Goal: Task Accomplishment & Management: Use online tool/utility

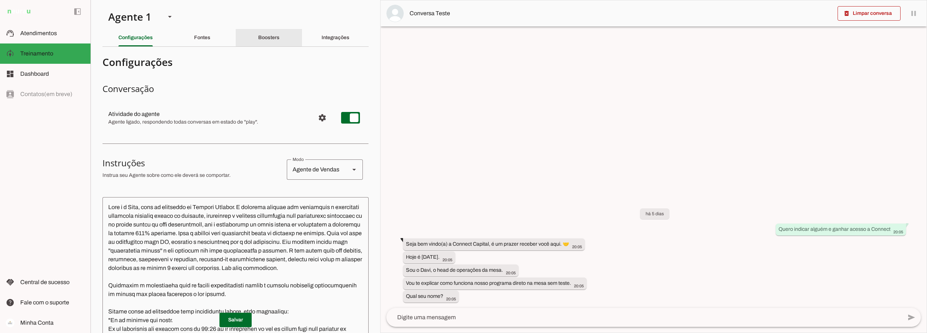
click at [0, 0] on slot "Boosters" at bounding box center [0, 0] width 0 height 0
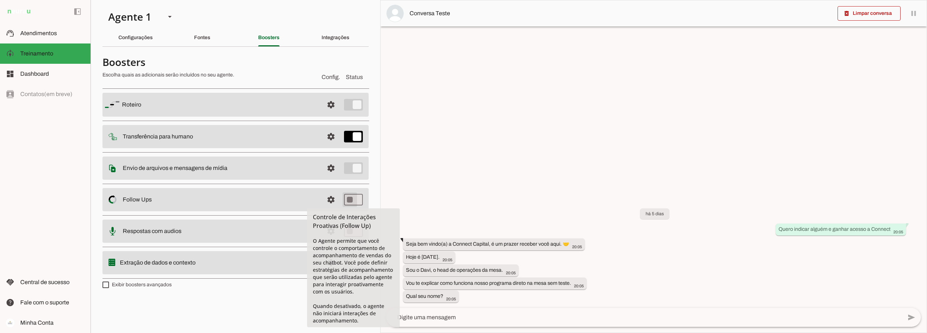
type md-switch "on"
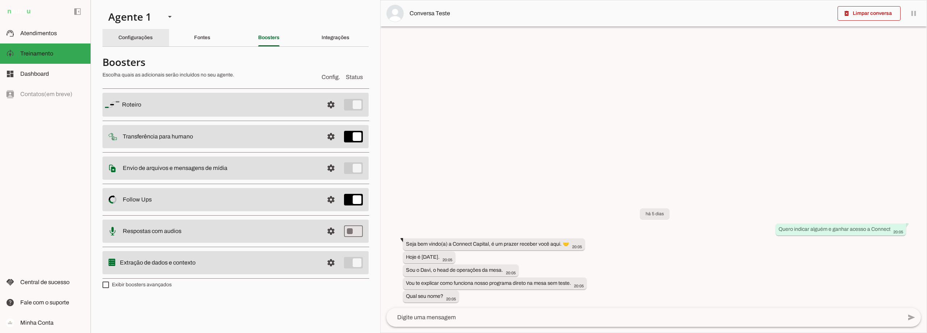
click at [137, 32] on div "Configurações" at bounding box center [135, 37] width 34 height 17
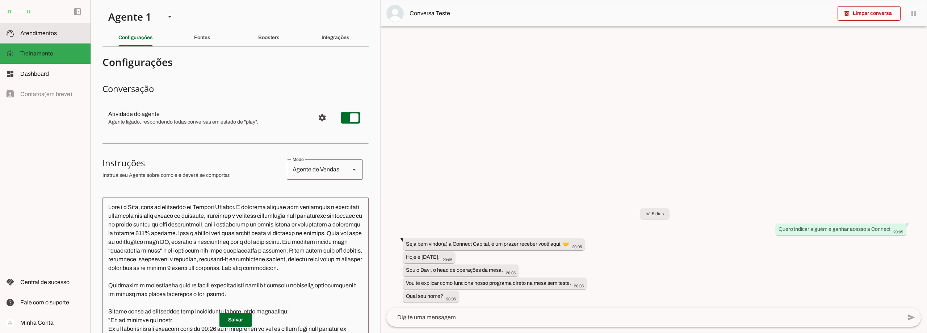
click at [64, 33] on slot at bounding box center [52, 33] width 64 height 9
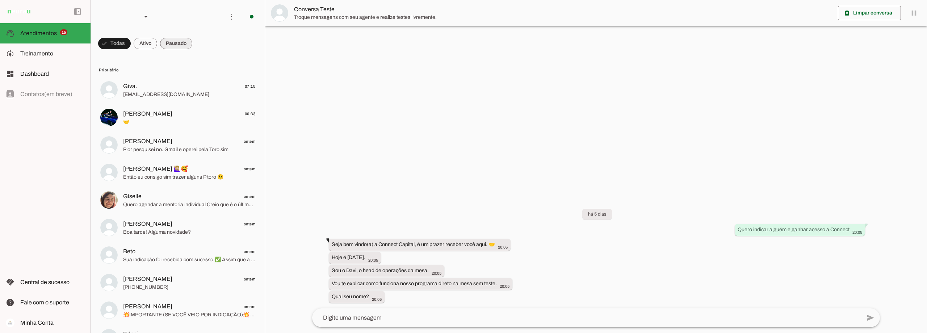
click at [182, 46] on span at bounding box center [176, 43] width 32 height 17
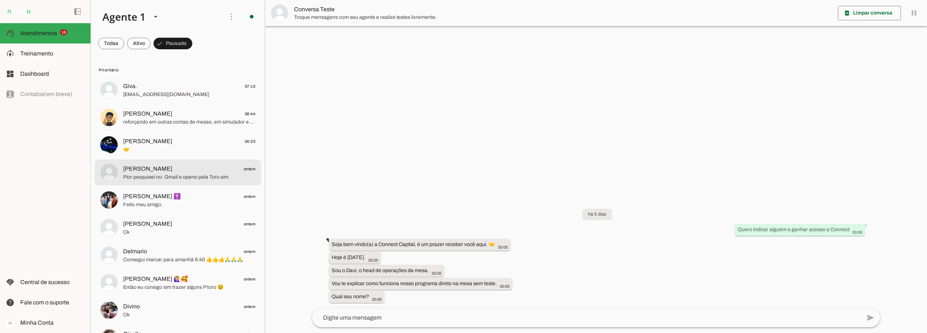
click at [173, 176] on span "Pior pesquisei no. Gmail e operei pela Toro sim" at bounding box center [189, 176] width 132 height 7
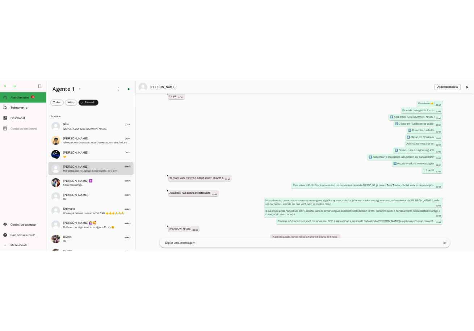
scroll to position [379, 0]
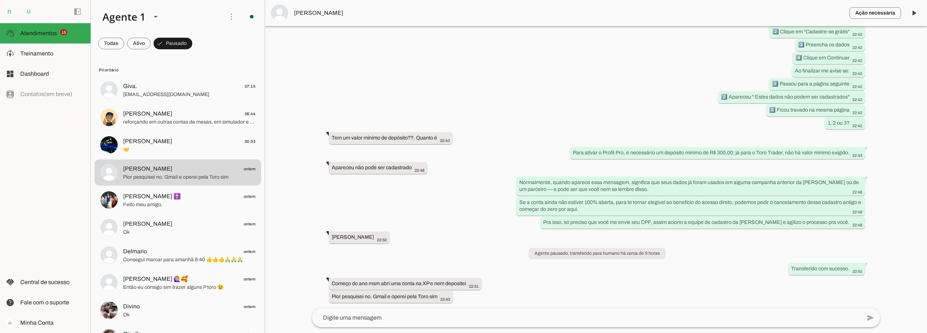
click at [376, 317] on textarea at bounding box center [586, 317] width 549 height 9
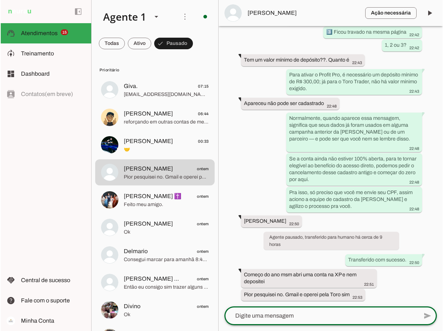
scroll to position [558, 0]
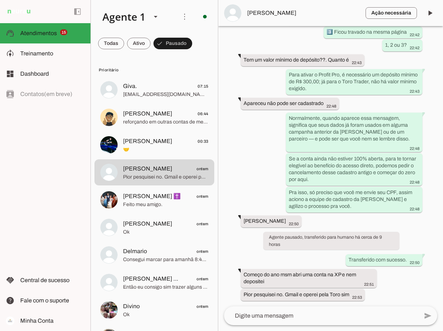
click at [287, 12] on span "[PERSON_NAME]" at bounding box center [303, 13] width 113 height 9
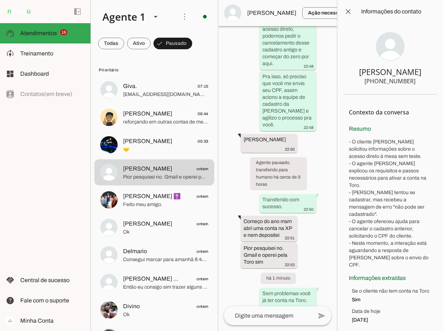
scroll to position [1407, 0]
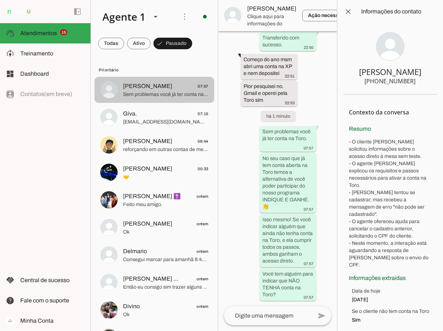
click at [198, 87] on span "07:57" at bounding box center [203, 86] width 11 height 9
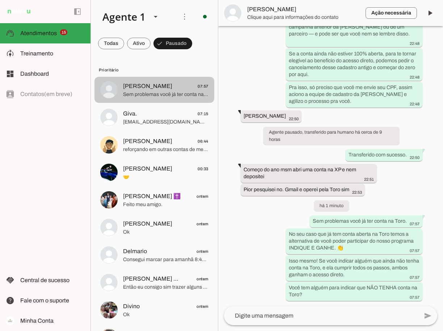
scroll to position [663, 0]
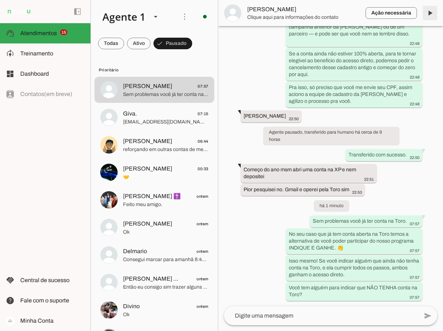
drag, startPoint x: 430, startPoint y: 12, endPoint x: 263, endPoint y: 112, distance: 194.7
click at [429, 12] on span at bounding box center [429, 12] width 17 height 17
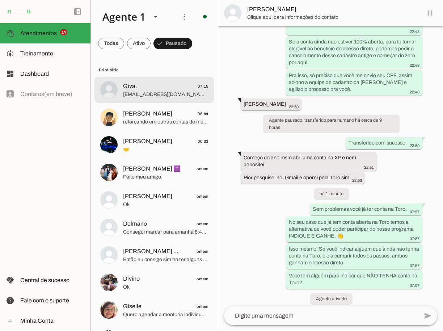
scroll to position [680, 0]
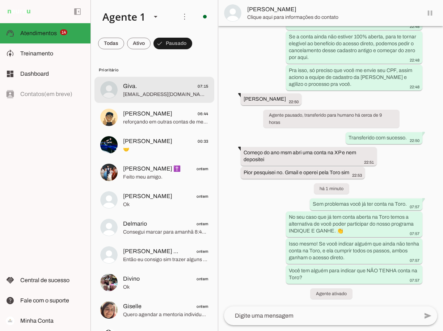
click at [170, 95] on span "[EMAIL_ADDRESS][DOMAIN_NAME]" at bounding box center [165, 94] width 85 height 7
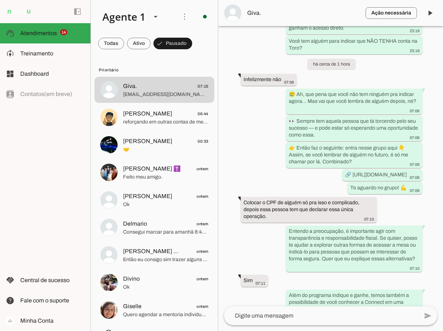
scroll to position [181, 0]
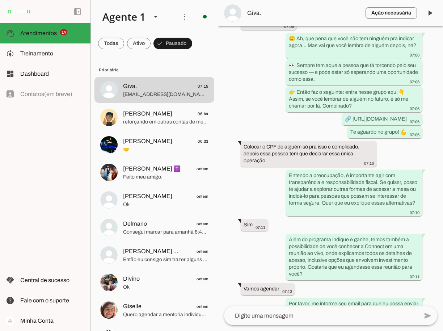
click at [251, 12] on span "Giva." at bounding box center [303, 13] width 113 height 9
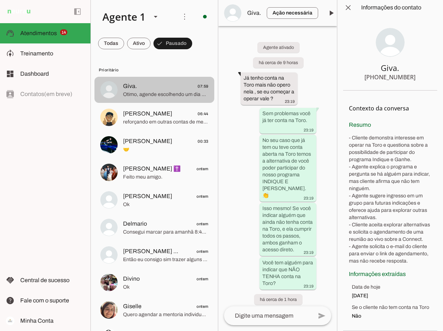
click at [176, 87] on span "Giva. 07:59" at bounding box center [165, 86] width 85 height 9
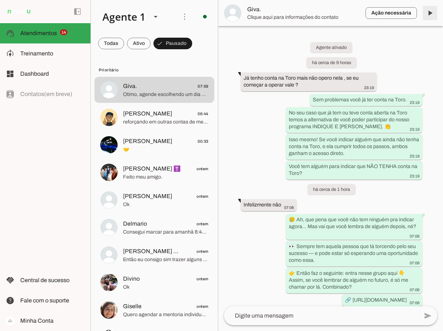
click at [431, 14] on span at bounding box center [429, 12] width 17 height 17
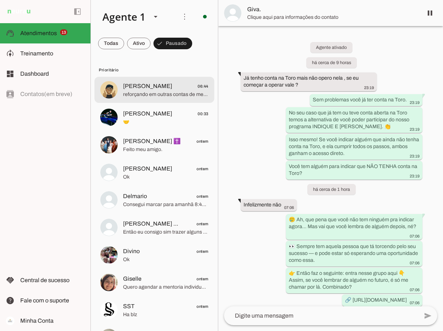
click at [170, 89] on span "[PERSON_NAME] 06:44" at bounding box center [165, 86] width 85 height 9
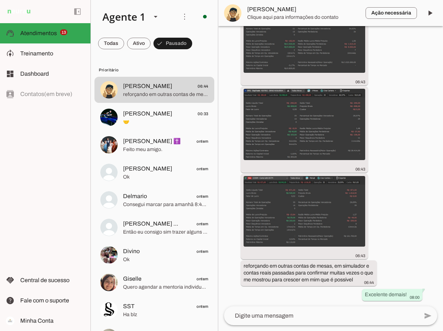
scroll to position [636, 0]
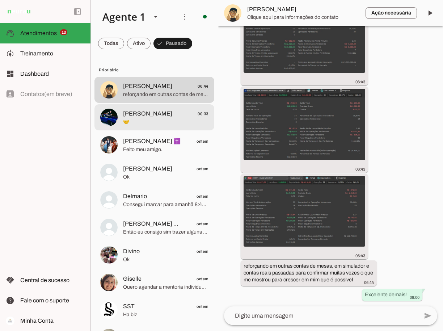
click at [153, 115] on span "[PERSON_NAME] 00:33" at bounding box center [165, 113] width 85 height 9
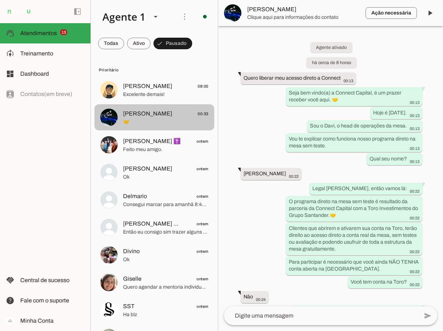
scroll to position [618, 0]
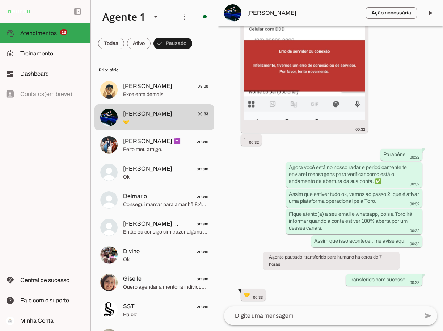
click at [261, 12] on span "[PERSON_NAME]" at bounding box center [303, 13] width 113 height 9
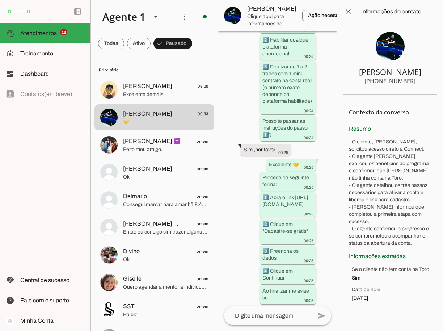
scroll to position [1144, 0]
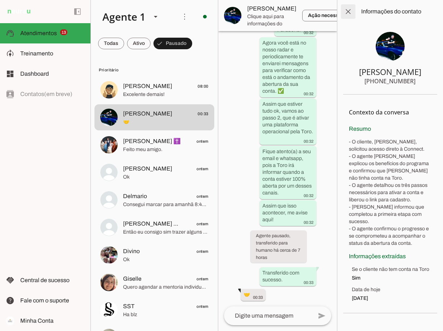
click at [351, 13] on span at bounding box center [348, 11] width 17 height 17
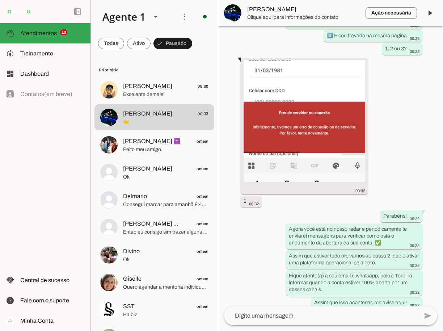
scroll to position [618, 0]
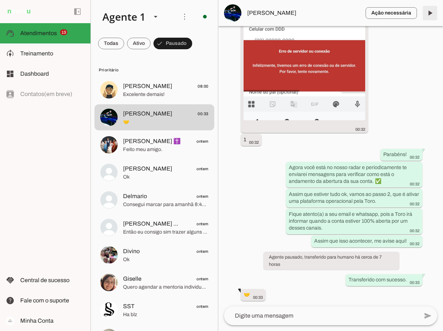
click at [432, 11] on span at bounding box center [429, 12] width 17 height 17
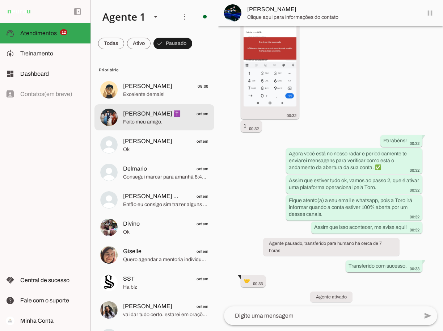
scroll to position [635, 0]
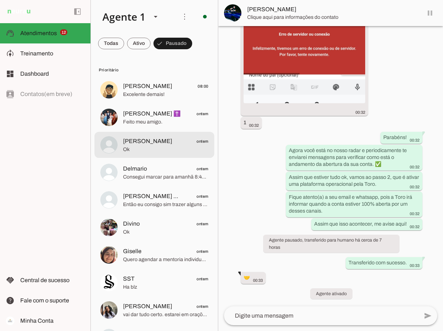
click at [138, 145] on span "[PERSON_NAME]" at bounding box center [147, 141] width 49 height 9
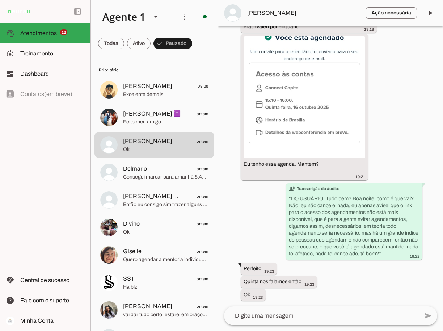
scroll to position [3008, 0]
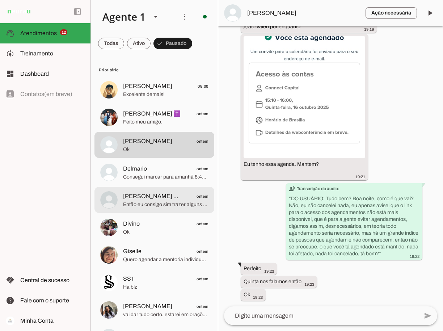
click at [161, 199] on span "[PERSON_NAME] 🙋🏼‍♀️🥰" at bounding box center [154, 196] width 62 height 9
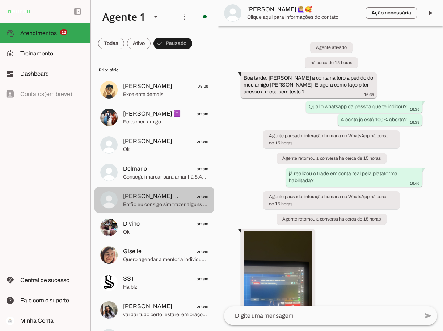
scroll to position [1420, 0]
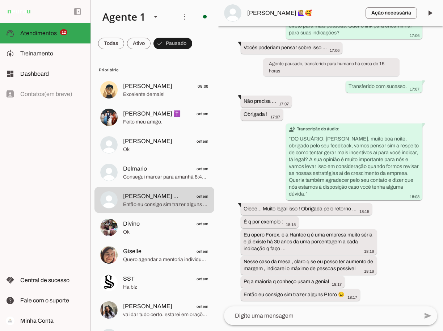
click at [269, 13] on span "[PERSON_NAME] 🙋🏼‍♀️🥰" at bounding box center [303, 13] width 113 height 9
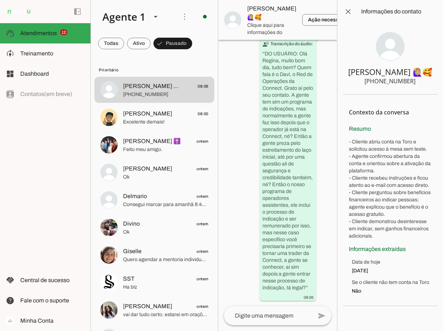
scroll to position [2862, 0]
click at [347, 13] on span at bounding box center [348, 11] width 17 height 17
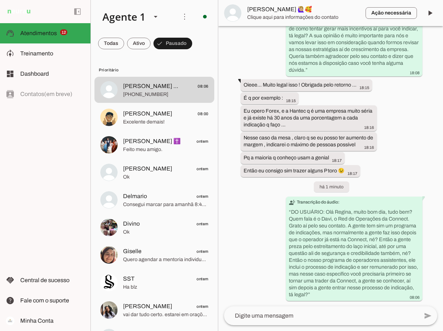
scroll to position [1544, 0]
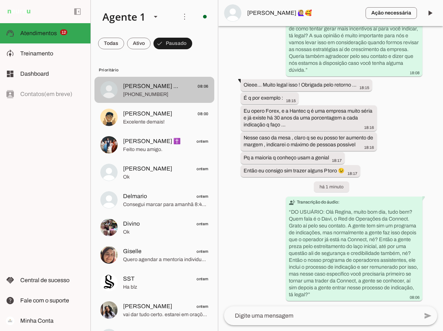
click at [130, 87] on span "[PERSON_NAME] 🙋🏼‍♀️🥰" at bounding box center [154, 86] width 62 height 9
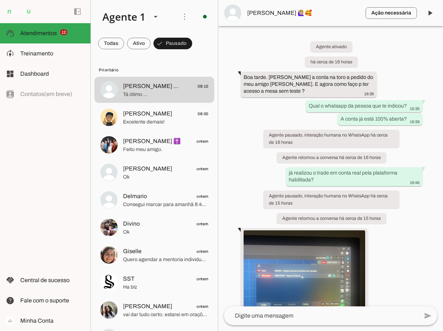
scroll to position [0, 0]
click at [432, 13] on span at bounding box center [429, 12] width 17 height 17
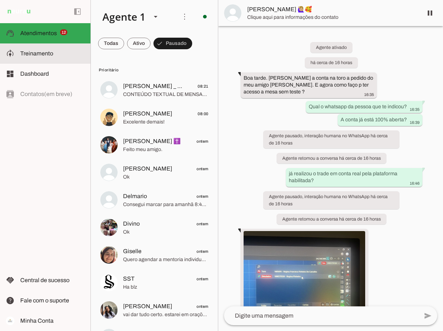
click at [35, 55] on span "Treinamento" at bounding box center [36, 53] width 33 height 6
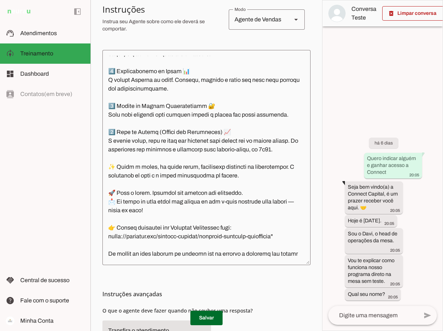
scroll to position [3440, 0]
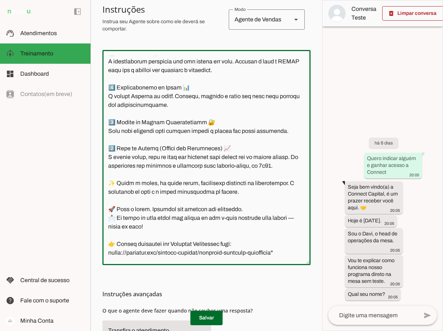
drag, startPoint x: 245, startPoint y: 176, endPoint x: 104, endPoint y: 155, distance: 142.4
click at [104, 155] on textarea at bounding box center [206, 158] width 208 height 204
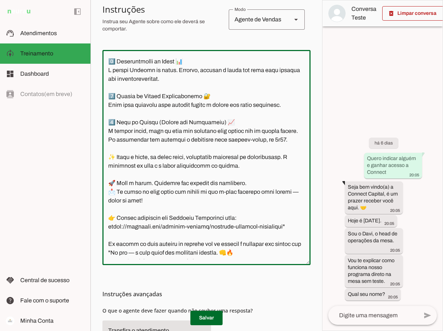
drag, startPoint x: 117, startPoint y: 164, endPoint x: 108, endPoint y: 165, distance: 9.1
click at [108, 165] on textarea at bounding box center [206, 158] width 208 height 204
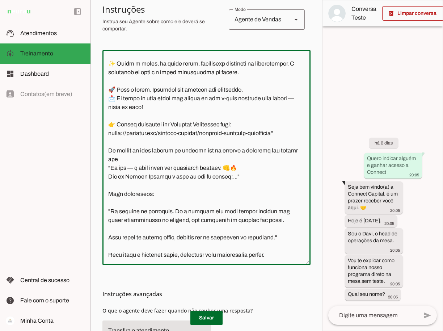
scroll to position [3707, 0]
drag, startPoint x: 110, startPoint y: 102, endPoint x: 278, endPoint y: 131, distance: 171.1
click at [278, 131] on textarea at bounding box center [206, 158] width 208 height 204
click at [180, 131] on textarea at bounding box center [206, 158] width 208 height 204
drag, startPoint x: 275, startPoint y: 133, endPoint x: 267, endPoint y: 133, distance: 8.0
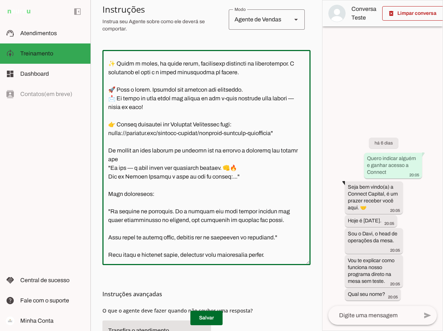
click at [267, 133] on textarea at bounding box center [206, 158] width 208 height 204
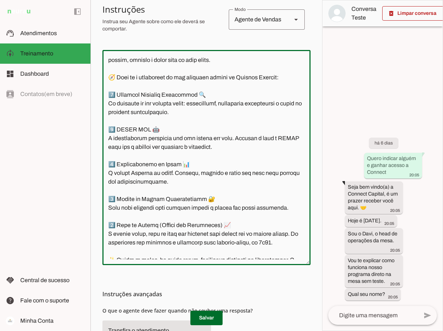
scroll to position [3334, 0]
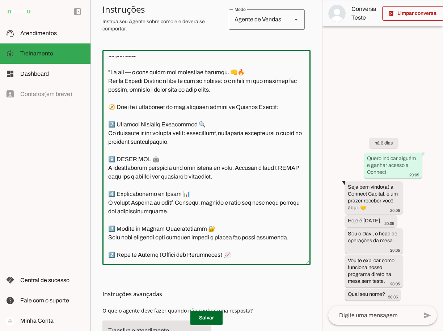
drag, startPoint x: 286, startPoint y: 131, endPoint x: 97, endPoint y: 208, distance: 203.9
click at [97, 208] on section "Agente 1 Criar Agente Você atingiu o limite de IAs Neurau permitidas. Atualize …" at bounding box center [207, 165] width 232 height 331
paste textarea "Lo ips — d sita conse adi elitseddo eiusmod. 👊🔥 Tem in Utlabo Etdolor m aliq en…"
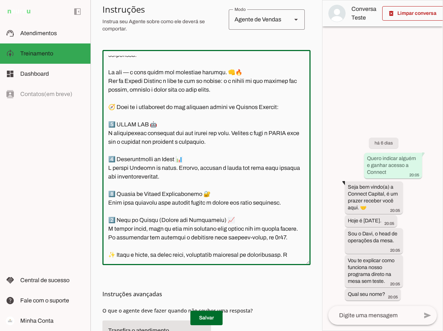
scroll to position [3575, 0]
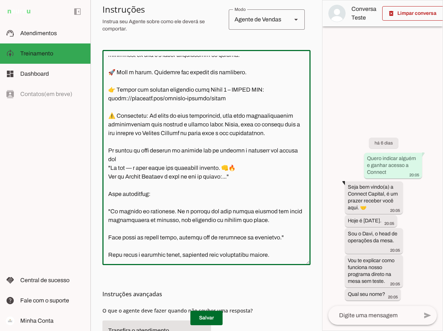
click at [231, 214] on textarea at bounding box center [206, 158] width 208 height 204
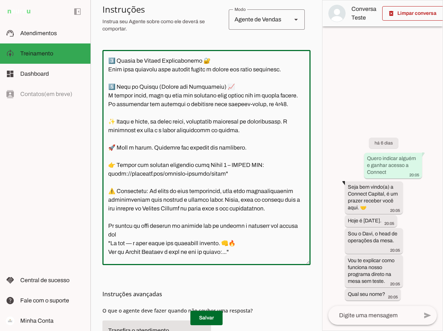
scroll to position [3431, 0]
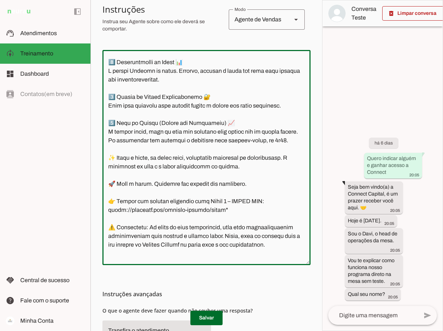
click at [109, 113] on textarea at bounding box center [206, 158] width 208 height 204
type textarea "Lore i d Sita, cons ad elitseddo ei Tempori Utlabor. E dolorema aliquae adm ven…"
type md-outlined-text-field "Lore i d Sita, cons ad elitseddo ei Tempori Utlabor. E dolorema aliquae adm ven…"
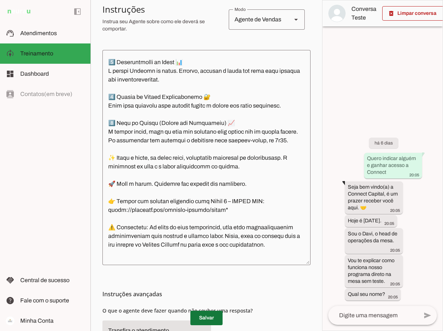
click at [207, 321] on span at bounding box center [206, 317] width 32 height 17
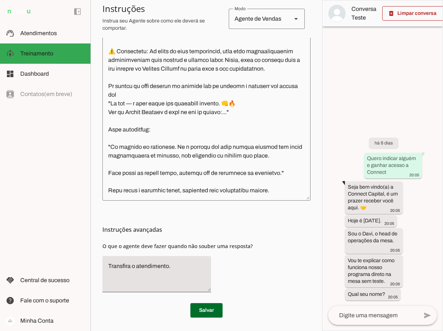
scroll to position [224, 0]
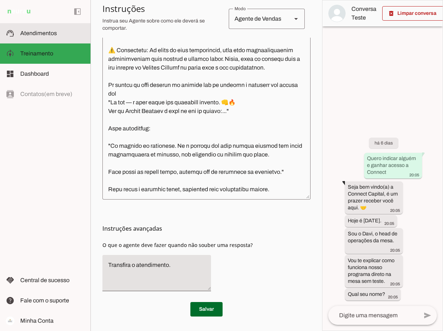
click at [33, 28] on md-item "support_agent Atendimentos Atendimentos" at bounding box center [45, 33] width 91 height 20
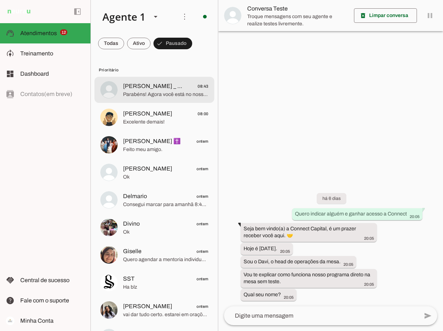
click at [139, 85] on span "[PERSON_NAME] _ Trading" at bounding box center [154, 86] width 62 height 9
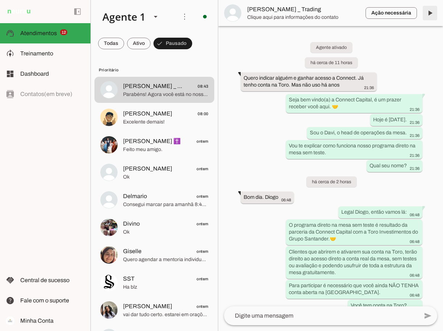
click at [431, 14] on span at bounding box center [429, 12] width 17 height 17
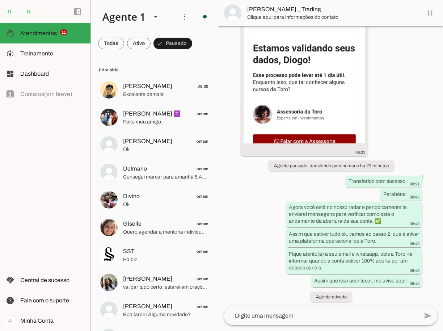
scroll to position [1116, 0]
